Goal: Use online tool/utility: Utilize a website feature to perform a specific function

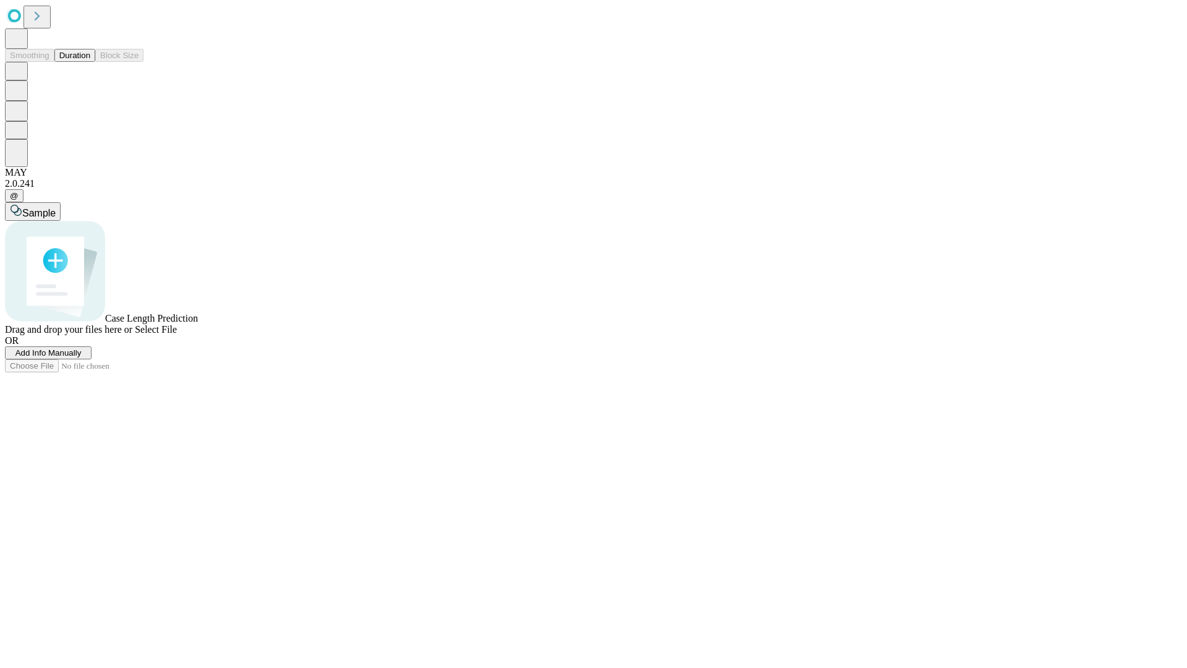
click at [90, 62] on button "Duration" at bounding box center [74, 55] width 41 height 13
click at [82, 357] on span "Add Info Manually" at bounding box center [48, 352] width 66 height 9
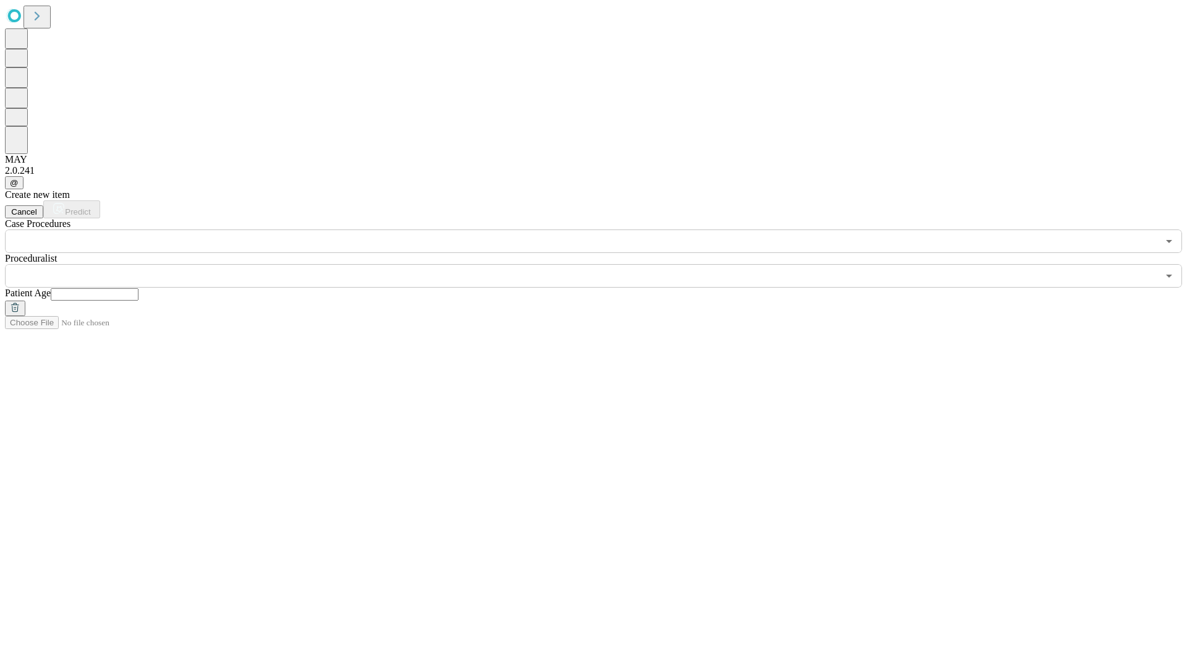
click at [138, 288] on input "text" at bounding box center [95, 294] width 88 height 12
type input "**"
click at [602, 264] on input "text" at bounding box center [581, 275] width 1153 height 23
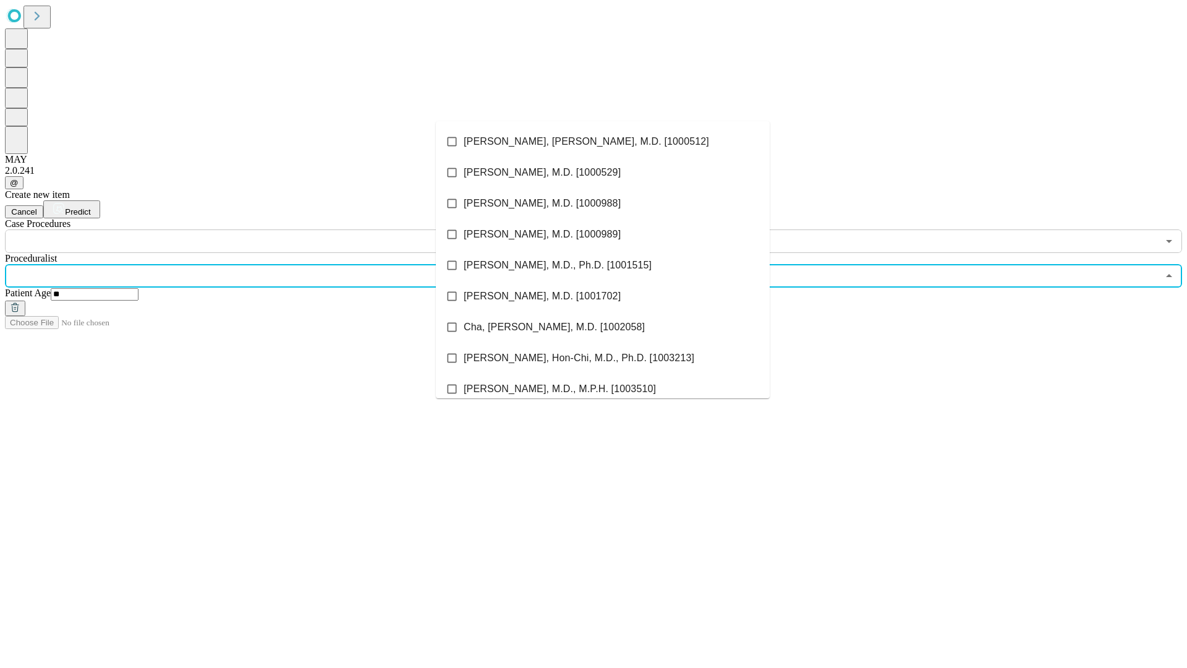
click at [603, 142] on li "[PERSON_NAME], [PERSON_NAME], M.D. [1000512]" at bounding box center [603, 141] width 334 height 31
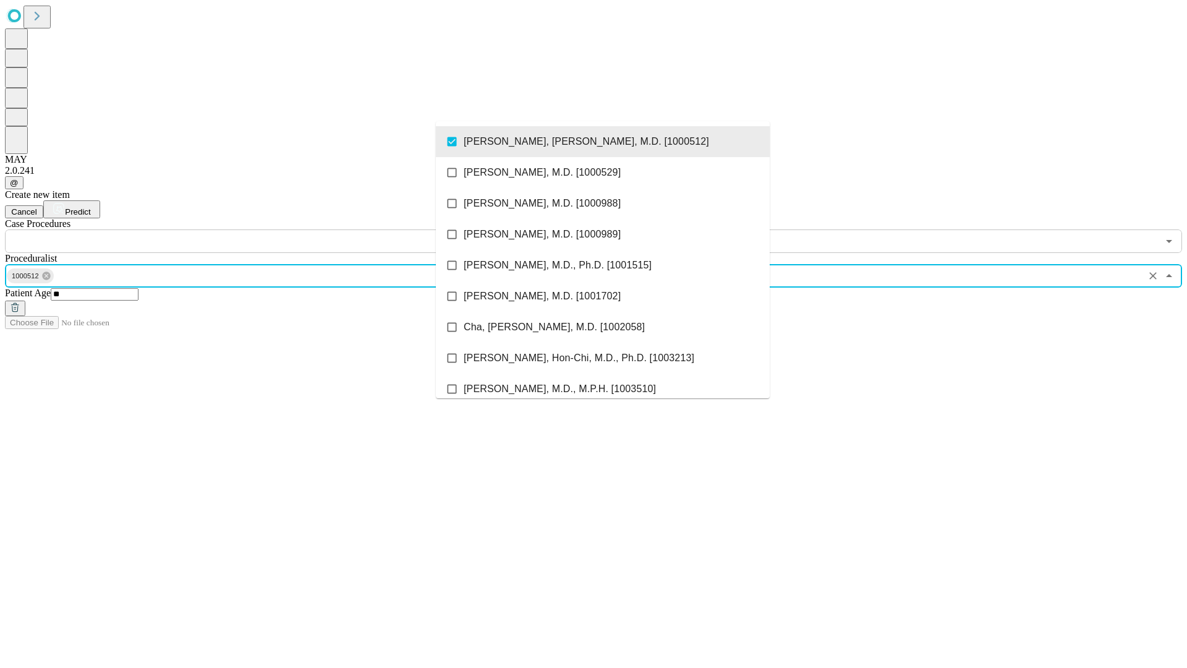
click at [260, 229] on input "text" at bounding box center [581, 240] width 1153 height 23
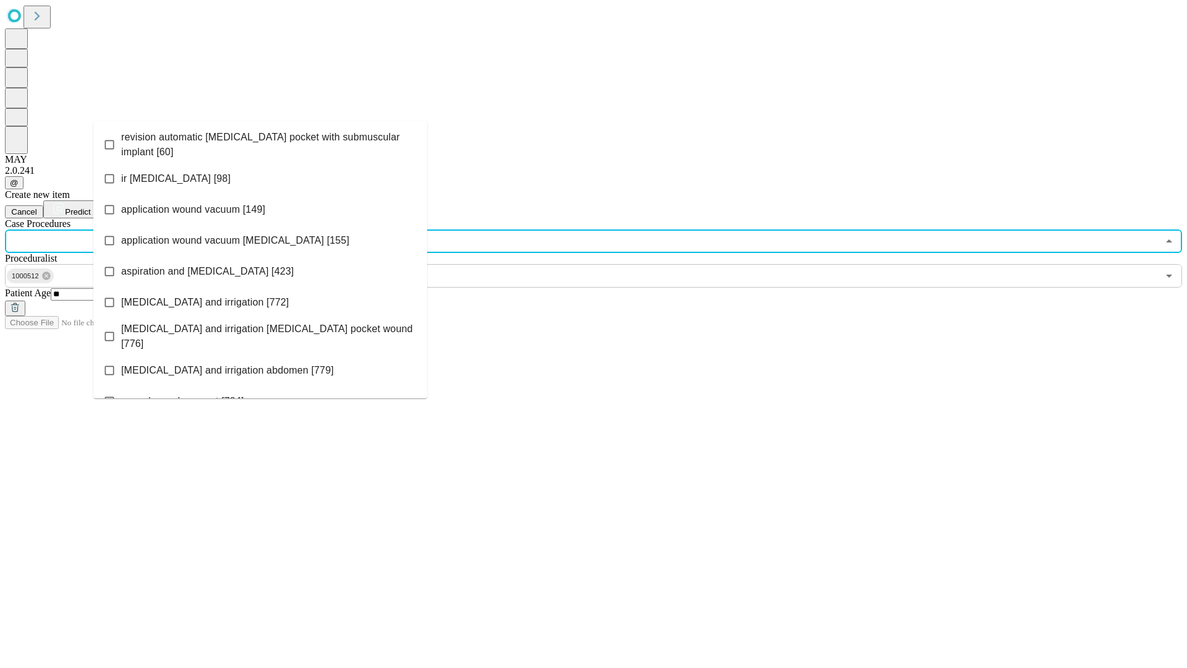
click at [260, 142] on span "revision automatic [MEDICAL_DATA] pocket with submuscular implant [60]" at bounding box center [269, 145] width 296 height 30
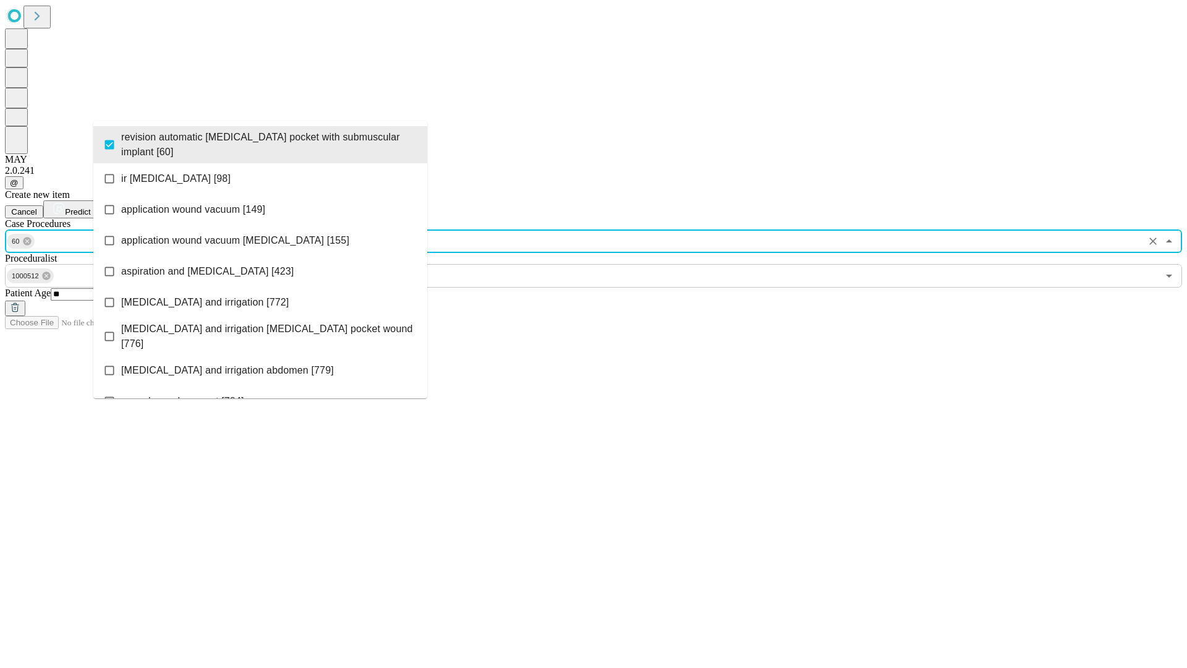
click at [90, 207] on span "Predict" at bounding box center [77, 211] width 25 height 9
